Goal: Book appointment/travel/reservation

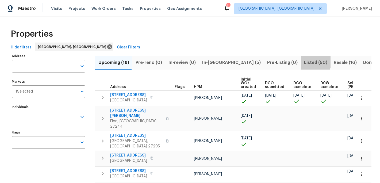
click at [304, 61] on span "Listed (50)" at bounding box center [315, 62] width 23 height 7
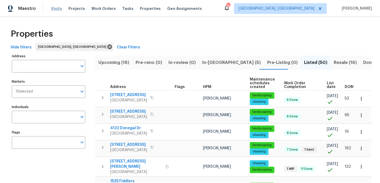
click at [56, 6] on span "Visits" at bounding box center [56, 8] width 11 height 5
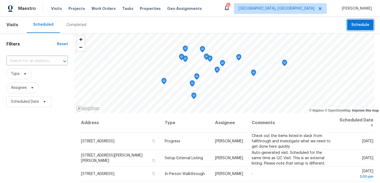
click at [359, 25] on span "Schedule" at bounding box center [360, 25] width 18 height 7
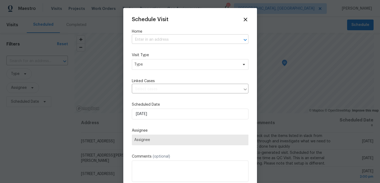
click at [146, 39] on input "text" at bounding box center [183, 40] width 102 height 8
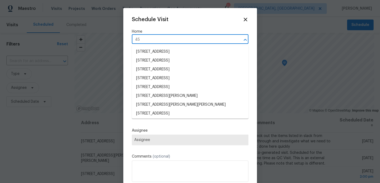
type input "4"
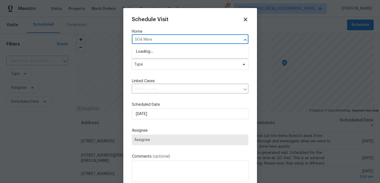
type input "504 Mered"
click at [149, 52] on li "[STREET_ADDRESS][PERSON_NAME]" at bounding box center [190, 51] width 117 height 9
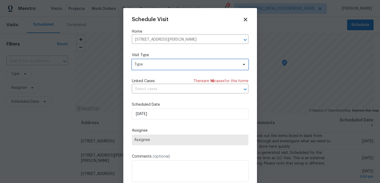
click at [147, 65] on span "Type" at bounding box center [186, 64] width 104 height 5
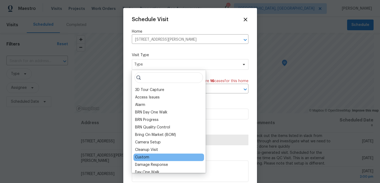
click at [150, 155] on div "Custom" at bounding box center [168, 156] width 71 height 7
click at [141, 159] on div "Custom" at bounding box center [142, 157] width 14 height 5
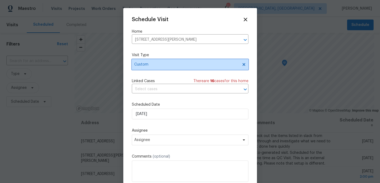
click at [246, 65] on span "Custom" at bounding box center [190, 64] width 117 height 11
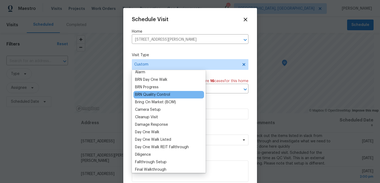
scroll to position [43, 0]
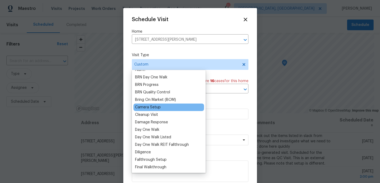
click at [155, 109] on div "Camera Setup" at bounding box center [148, 107] width 26 height 5
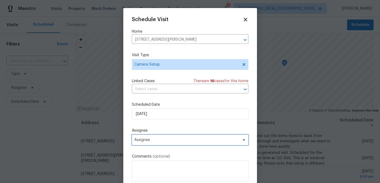
click at [142, 142] on span "Assignee" at bounding box center [186, 140] width 105 height 4
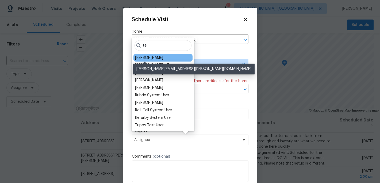
type input "te"
click at [153, 56] on div "[PERSON_NAME]" at bounding box center [149, 57] width 28 height 5
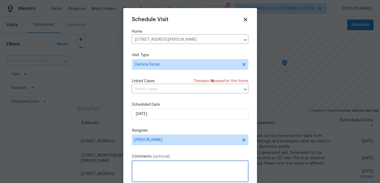
click at [155, 167] on textarea at bounding box center [190, 170] width 117 height 21
type textarea "set up ring training"
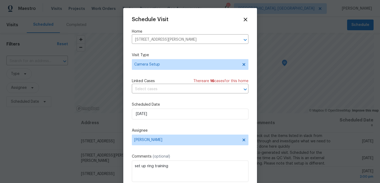
click at [211, 155] on label "Comments (optional)" at bounding box center [190, 156] width 117 height 5
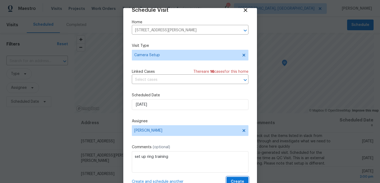
click at [233, 179] on span "Create" at bounding box center [237, 181] width 13 height 7
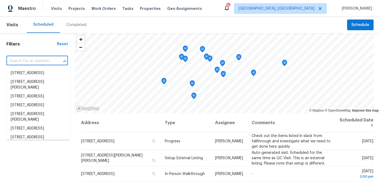
click at [29, 61] on input "text" at bounding box center [29, 61] width 47 height 8
type input "504 m"
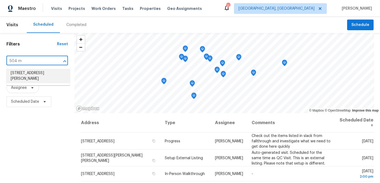
click at [27, 77] on li "[STREET_ADDRESS][PERSON_NAME]" at bounding box center [38, 76] width 64 height 14
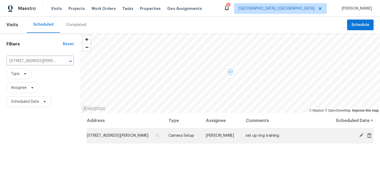
click at [362, 136] on icon at bounding box center [361, 135] width 5 height 5
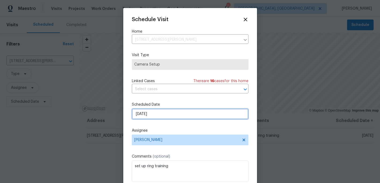
click at [146, 114] on input "[DATE]" at bounding box center [190, 114] width 117 height 11
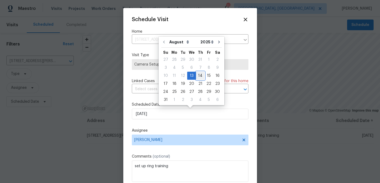
click at [198, 75] on div "14" at bounding box center [200, 75] width 9 height 7
type input "[DATE]"
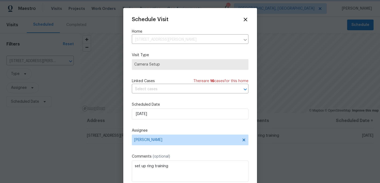
scroll to position [10, 0]
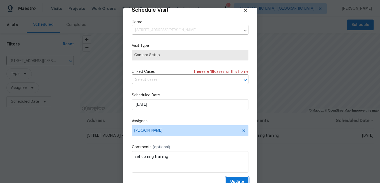
click at [234, 179] on span "Update" at bounding box center [237, 181] width 14 height 7
